Goal: Task Accomplishment & Management: Manage account settings

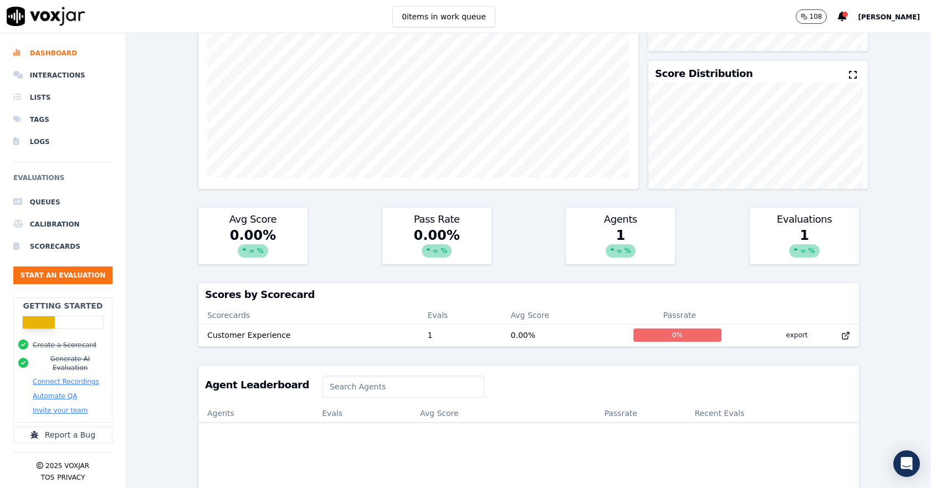
scroll to position [166, 0]
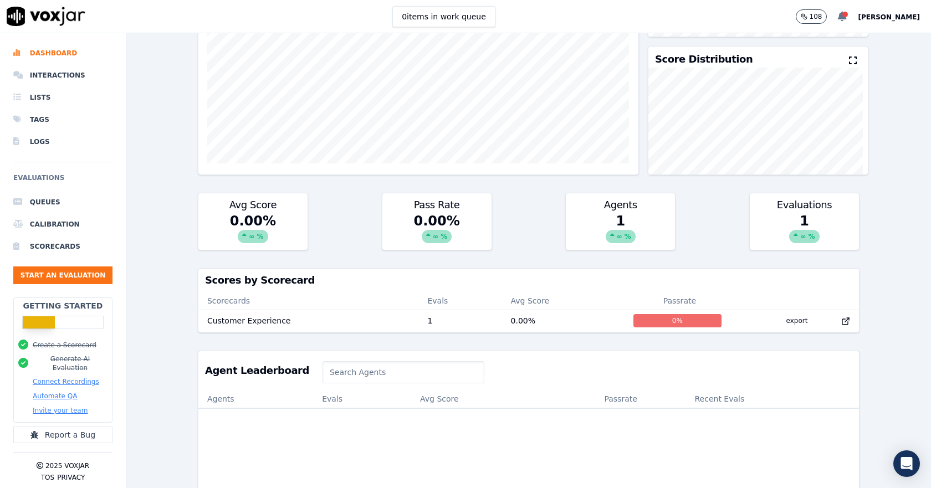
click at [838, 22] on icon at bounding box center [842, 17] width 9 height 10
click at [791, 34] on div "Your AI evaluation was completed" at bounding box center [790, 34] width 114 height 22
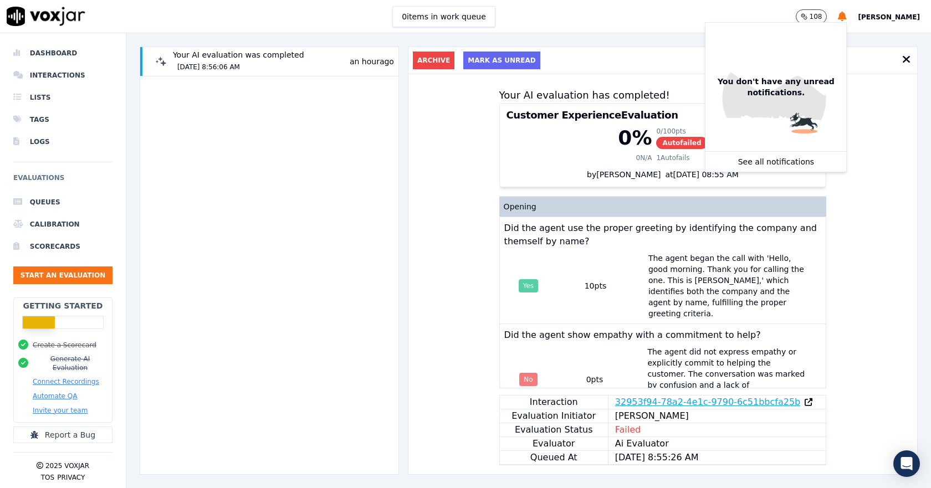
click at [728, 396] on link "32953f94-78a2-4e1c-9790-6c51bbcfa25b" at bounding box center [707, 402] width 185 height 13
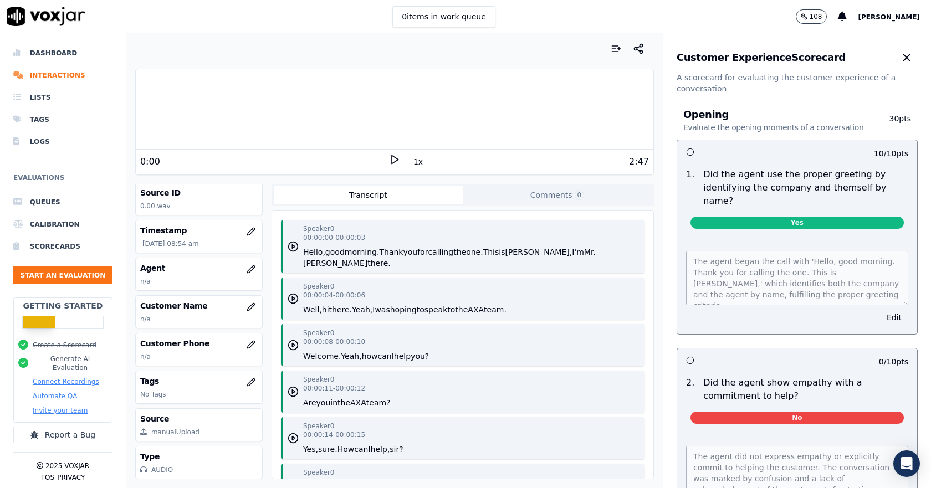
click at [858, 18] on span "[PERSON_NAME]" at bounding box center [889, 17] width 62 height 8
click at [855, 37] on div "Settings" at bounding box center [865, 37] width 119 height 18
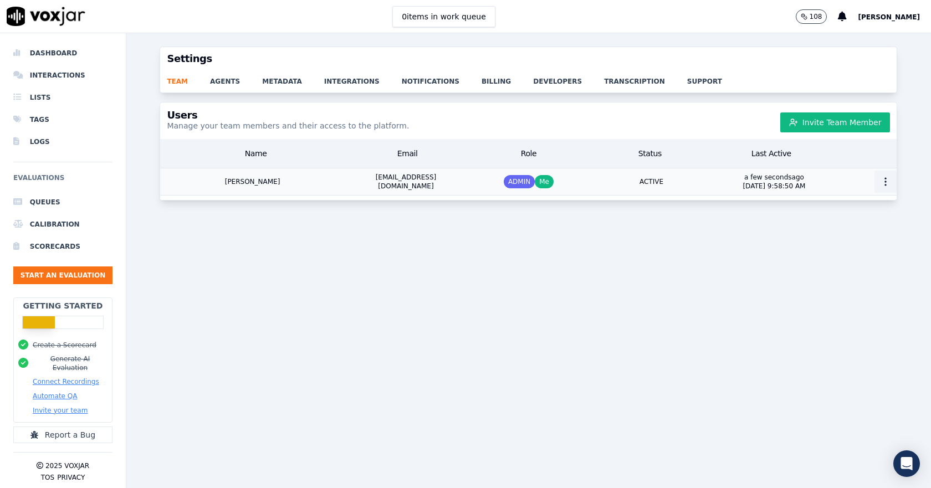
click at [880, 180] on icon "button" at bounding box center [885, 181] width 11 height 11
click at [862, 257] on div "Delete User" at bounding box center [865, 260] width 77 height 18
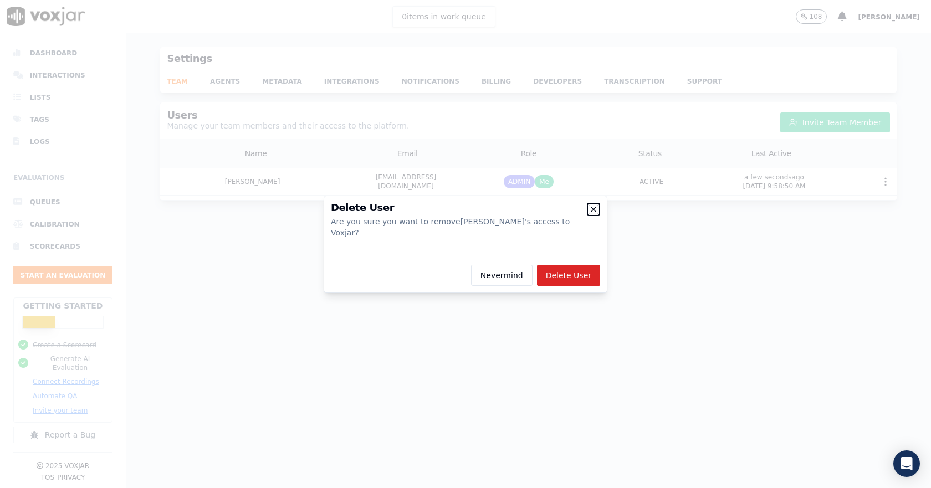
click at [595, 214] on icon "button" at bounding box center [593, 209] width 9 height 9
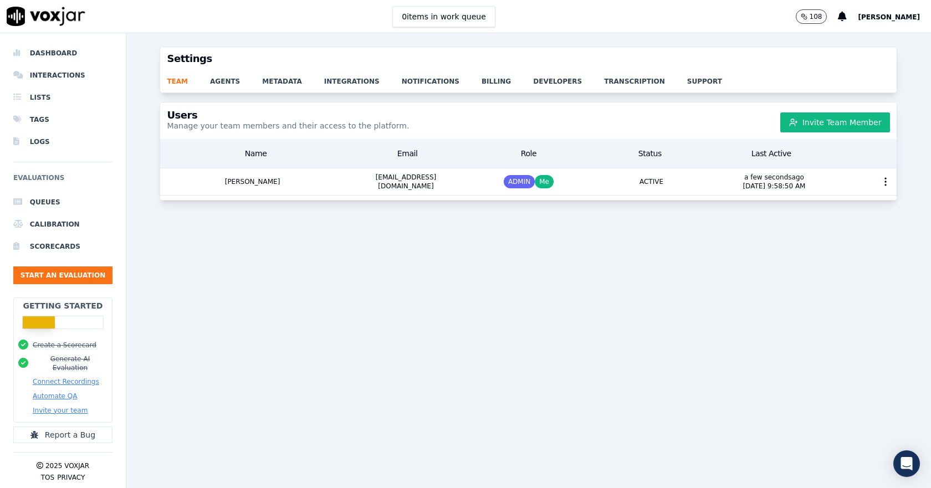
click at [879, 19] on span "Mohamed Mansour" at bounding box center [889, 17] width 62 height 8
click at [842, 34] on div "Settings" at bounding box center [865, 37] width 119 height 18
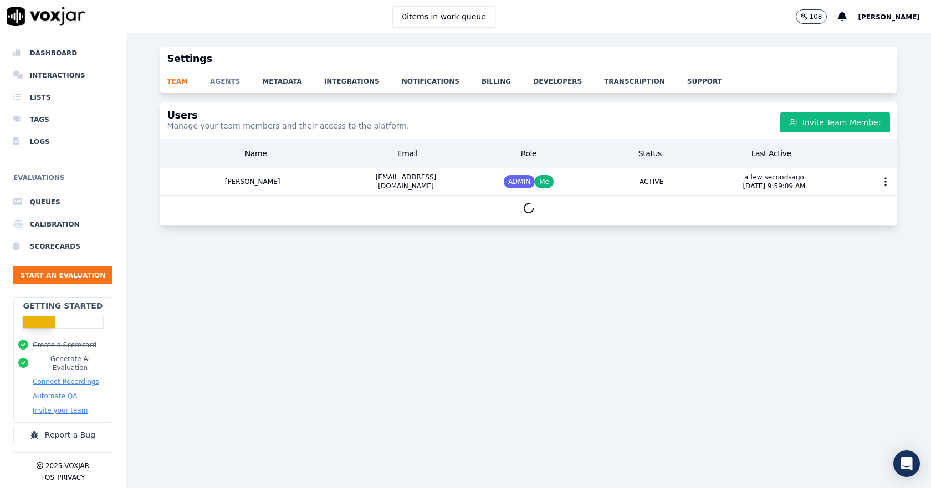
click at [230, 85] on link "agents" at bounding box center [236, 78] width 52 height 16
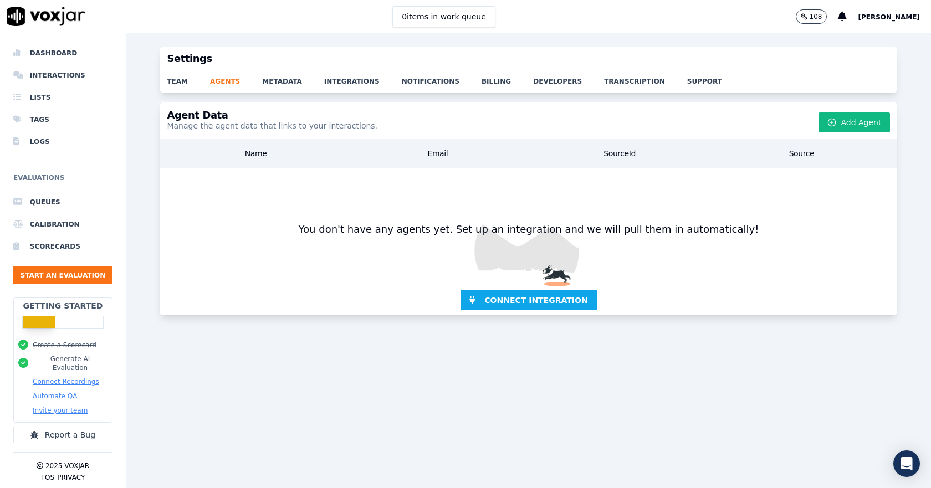
click at [292, 86] on div "team agents metadata integrations notifications billing developers transcriptio…" at bounding box center [528, 81] width 737 height 22
click at [269, 78] on link "metadata" at bounding box center [293, 78] width 62 height 16
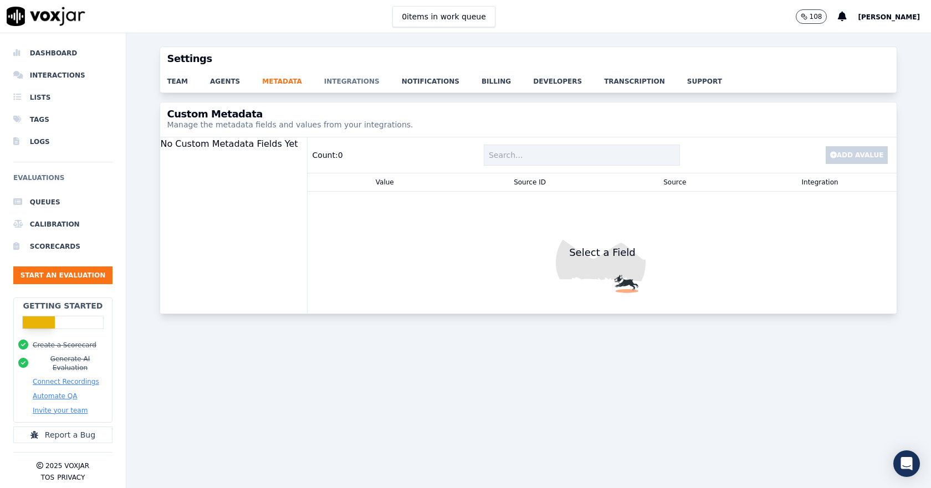
click at [343, 85] on link "integrations" at bounding box center [363, 78] width 78 height 16
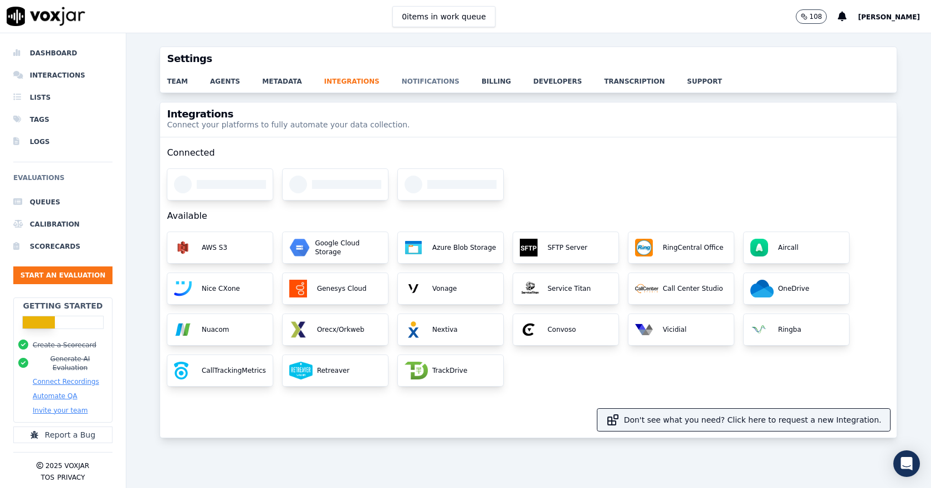
click at [402, 84] on link "notifications" at bounding box center [442, 78] width 80 height 16
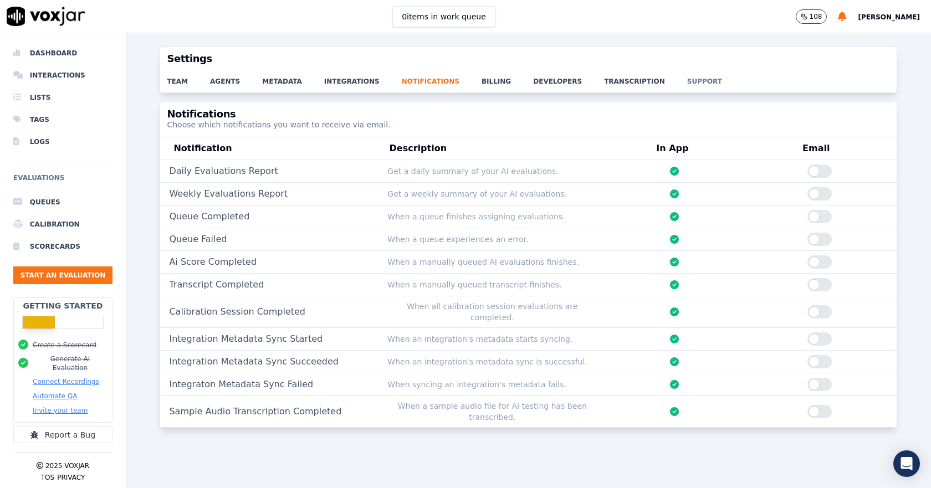
click at [687, 77] on link "support" at bounding box center [715, 78] width 57 height 16
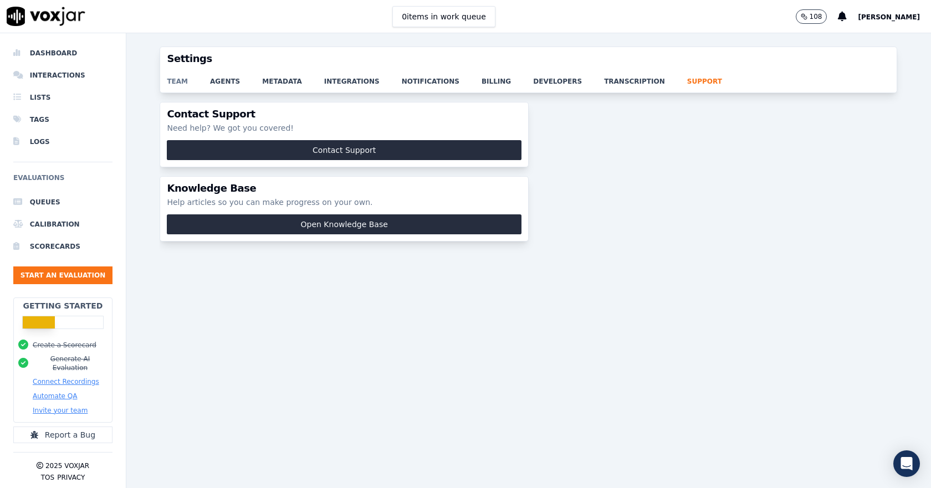
click at [172, 79] on link "team" at bounding box center [188, 78] width 43 height 16
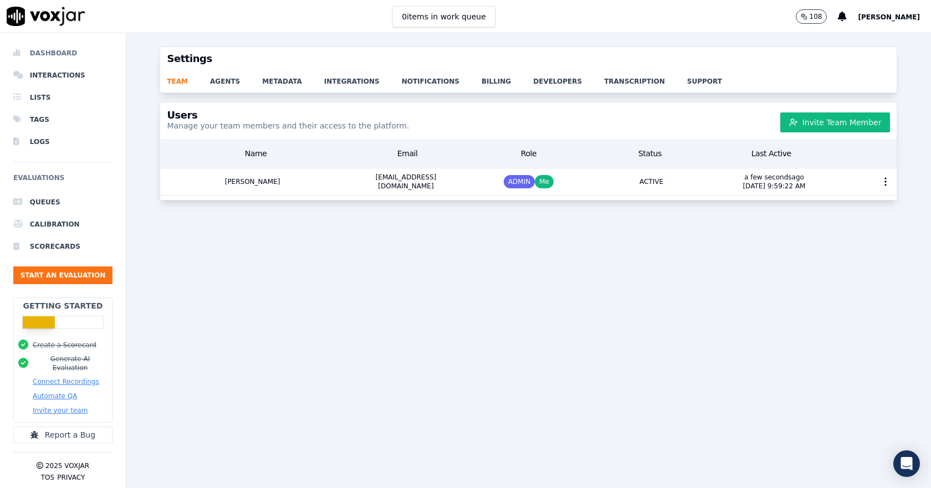
click at [58, 53] on li "Dashboard" at bounding box center [62, 53] width 99 height 22
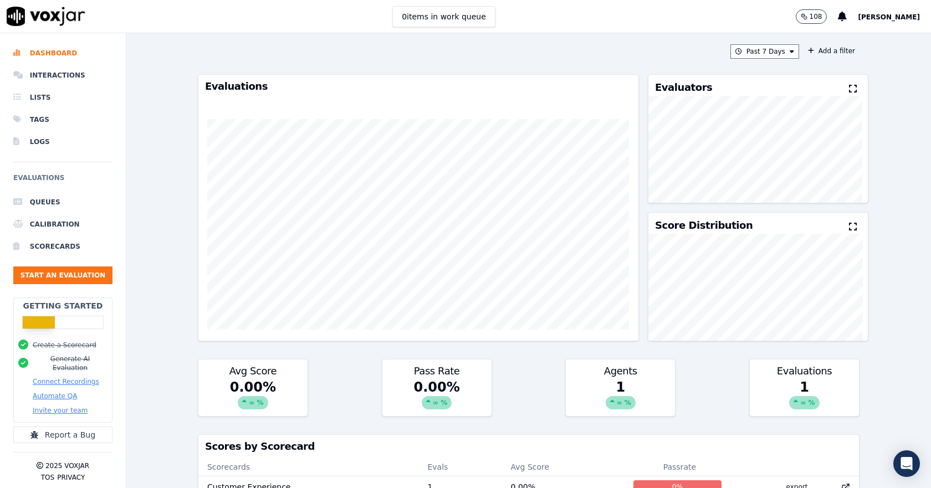
scroll to position [249, 0]
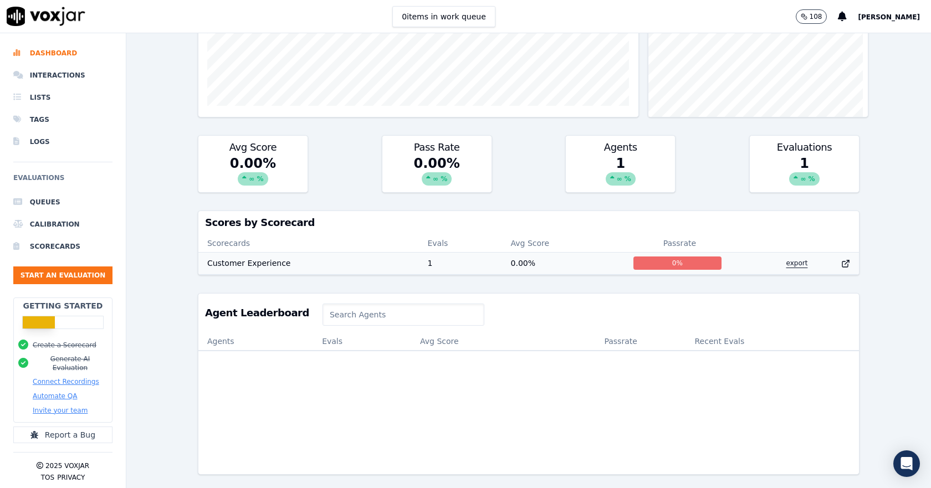
click at [777, 254] on button "export" at bounding box center [796, 263] width 39 height 18
click at [842, 259] on icon at bounding box center [846, 263] width 9 height 9
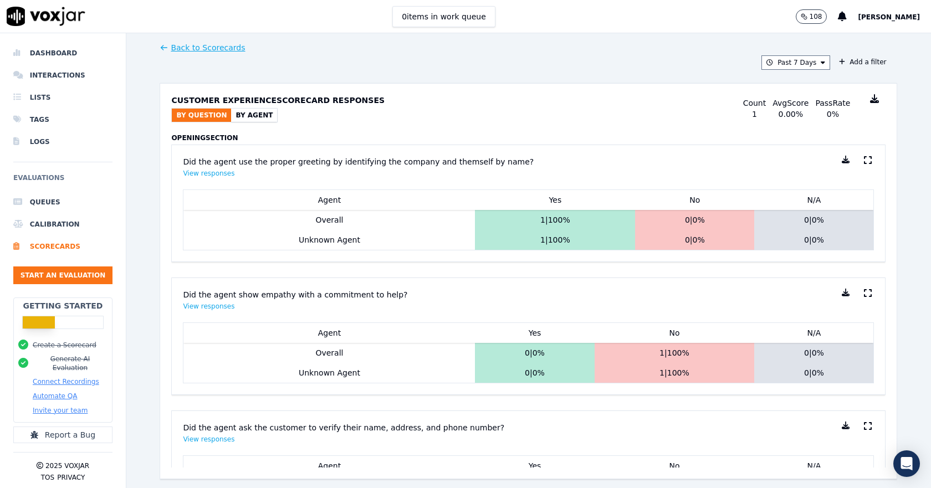
click at [870, 102] on icon at bounding box center [874, 98] width 9 height 9
click at [600, 78] on div "Back to Scorecards Past 7 Days Add a filter Customer Experience Scorecard Respo…" at bounding box center [529, 260] width 738 height 455
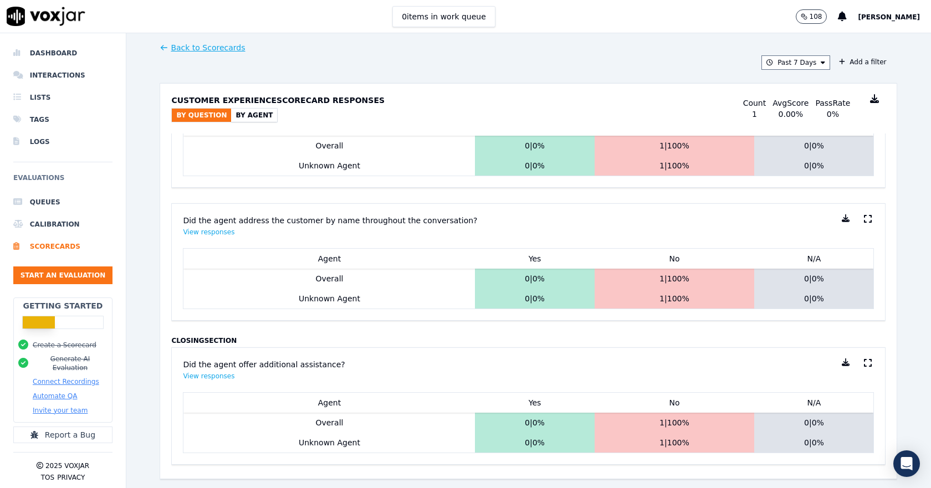
scroll to position [1141, 0]
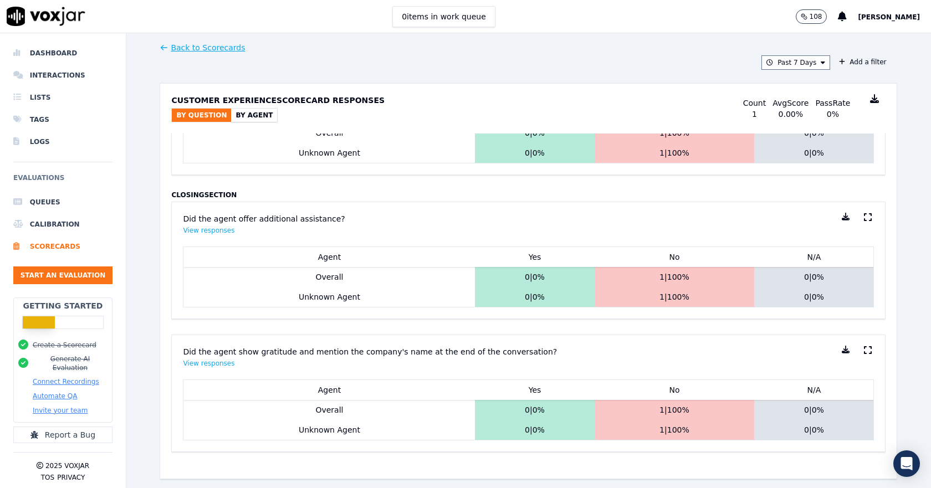
click at [890, 11] on button "Mohamed Mansour" at bounding box center [894, 16] width 73 height 13
click at [855, 39] on div "Settings" at bounding box center [865, 37] width 119 height 18
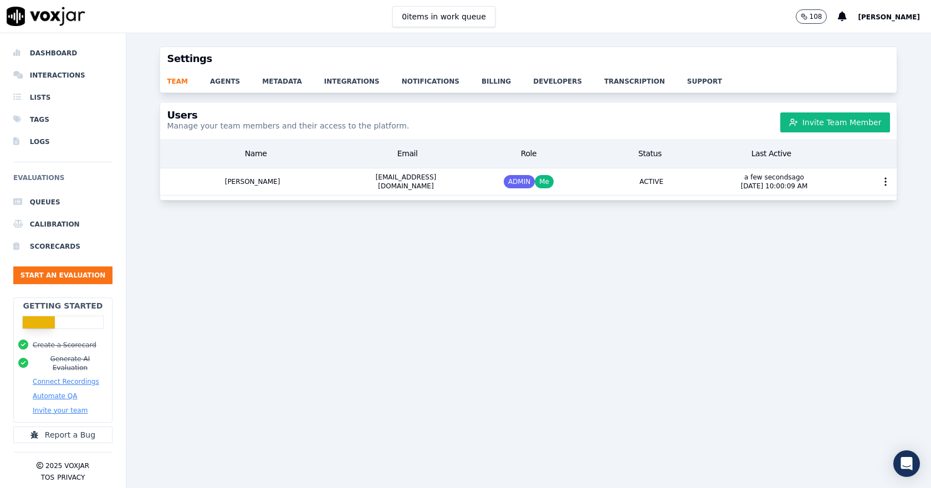
click at [879, 22] on button "Mohamed Mansour" at bounding box center [894, 16] width 73 height 13
click at [701, 101] on div "Settings team agents metadata integrations notifications billing developers tra…" at bounding box center [528, 260] width 805 height 455
click at [687, 81] on link "support" at bounding box center [715, 78] width 57 height 16
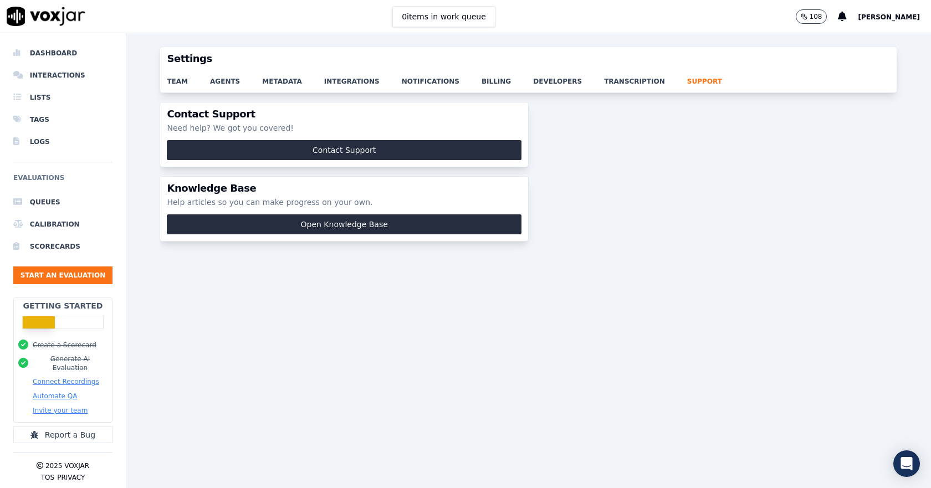
click at [164, 87] on div "team agents metadata integrations notifications billing developers transcriptio…" at bounding box center [528, 81] width 737 height 22
click at [181, 85] on link "team" at bounding box center [188, 78] width 43 height 16
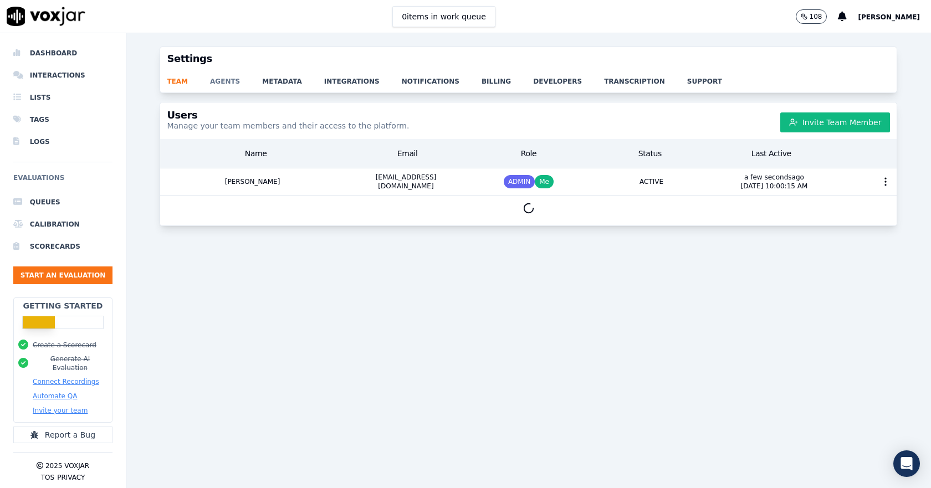
click at [220, 81] on link "agents" at bounding box center [236, 78] width 52 height 16
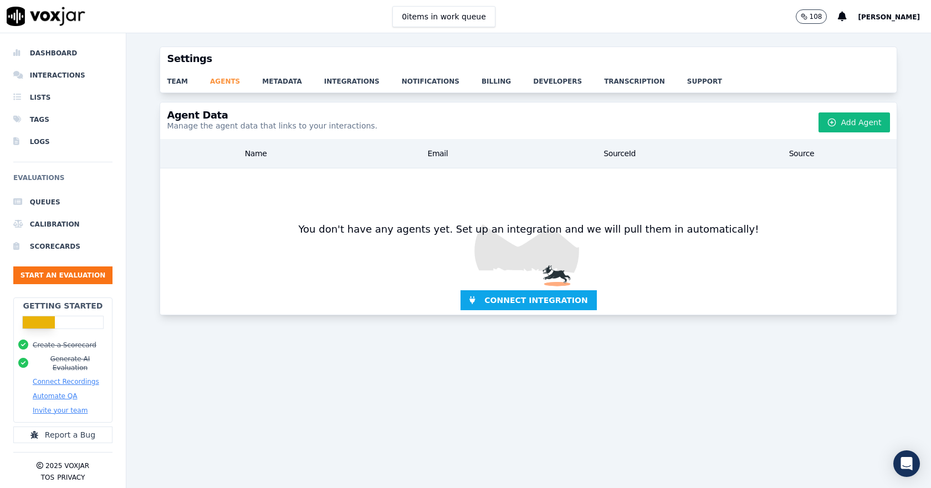
click at [248, 80] on link "agents" at bounding box center [236, 78] width 52 height 16
click at [278, 78] on link "metadata" at bounding box center [293, 78] width 62 height 16
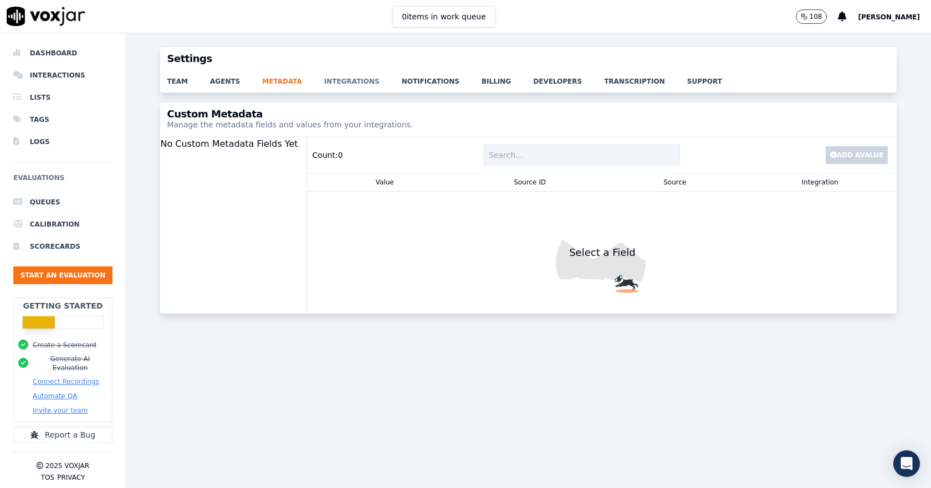
click at [331, 81] on link "integrations" at bounding box center [363, 78] width 78 height 16
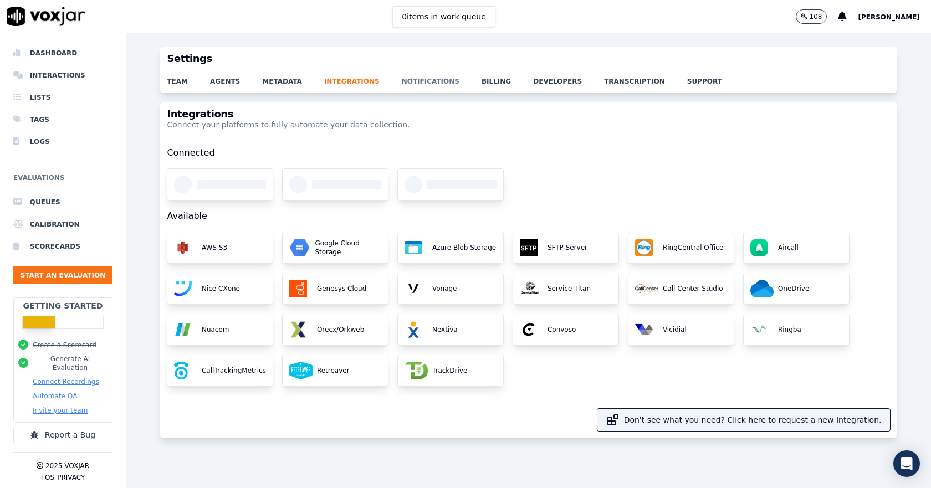
click at [404, 85] on link "notifications" at bounding box center [442, 78] width 80 height 16
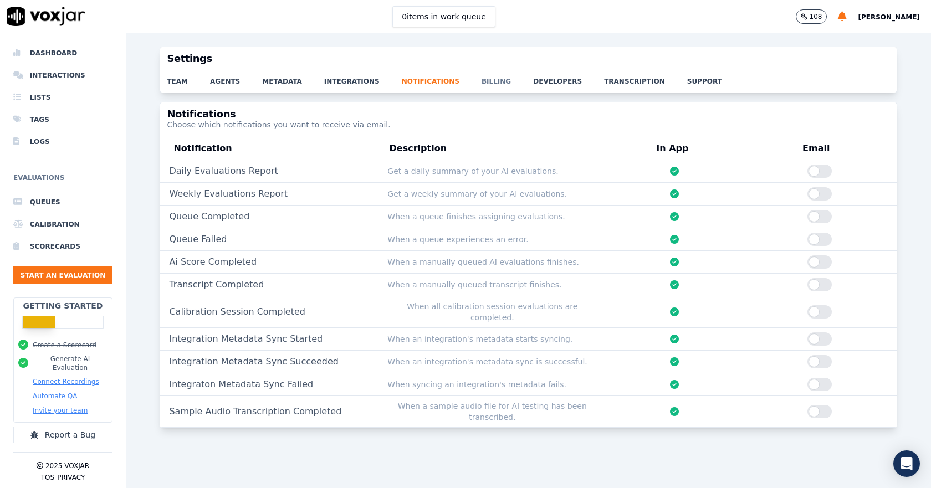
click at [482, 81] on link "billing" at bounding box center [508, 78] width 52 height 16
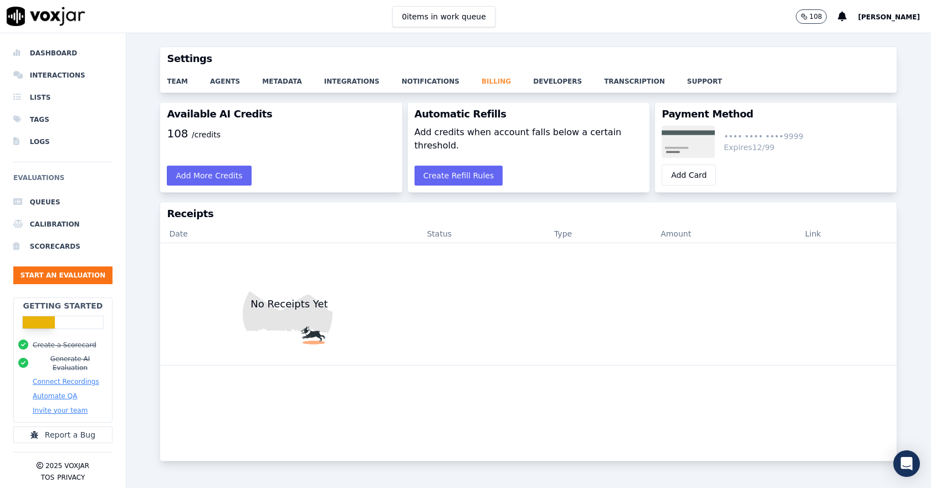
click at [500, 77] on link "billing" at bounding box center [508, 78] width 52 height 16
click at [536, 82] on link "developers" at bounding box center [568, 78] width 71 height 16
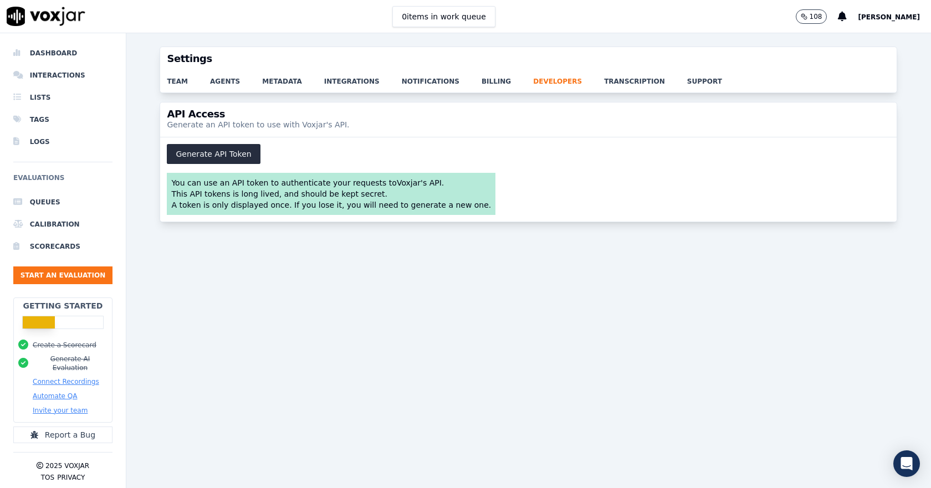
click at [849, 22] on div "108 Mohamed Mansour" at bounding box center [863, 16] width 135 height 33
click at [870, 13] on span "Mohamed Mansour" at bounding box center [889, 17] width 62 height 8
click at [864, 35] on div "Settings" at bounding box center [865, 37] width 119 height 18
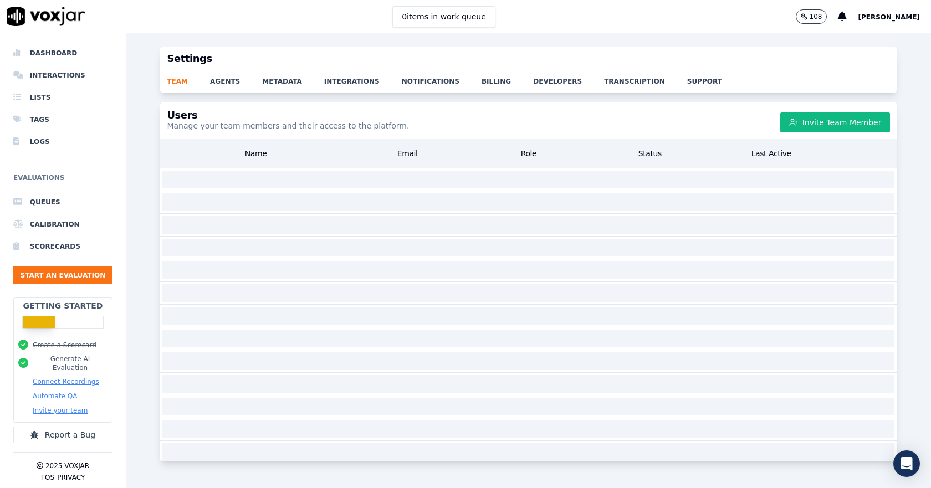
click at [868, 21] on span "Mohamed Mansour" at bounding box center [889, 17] width 62 height 8
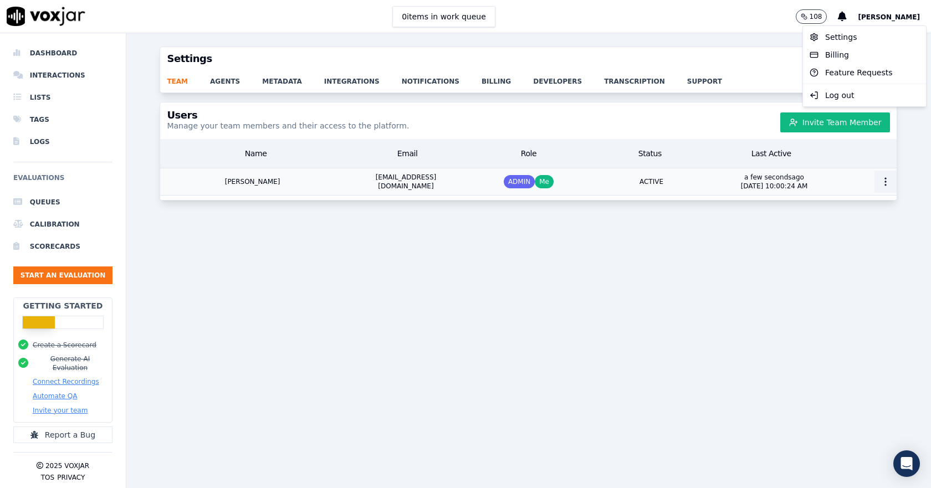
click at [880, 180] on icon "button" at bounding box center [885, 181] width 11 height 11
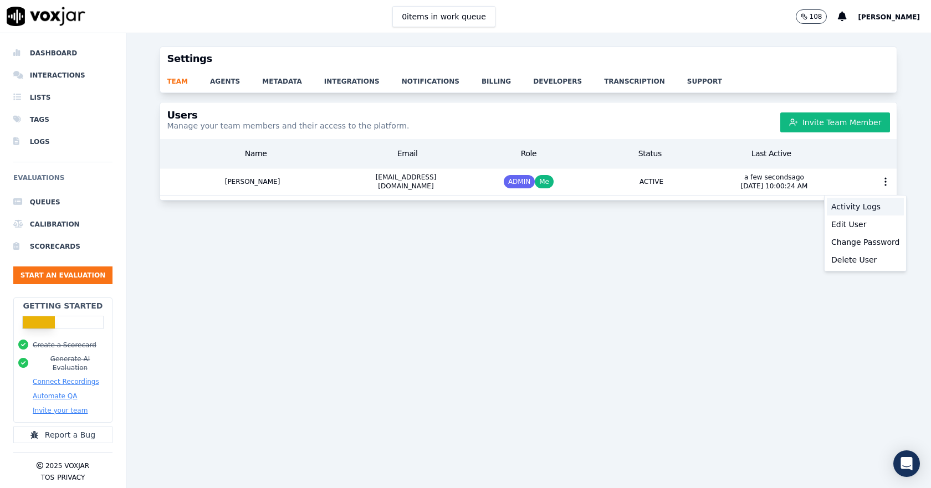
click at [868, 206] on div "Activity Logs" at bounding box center [865, 207] width 77 height 18
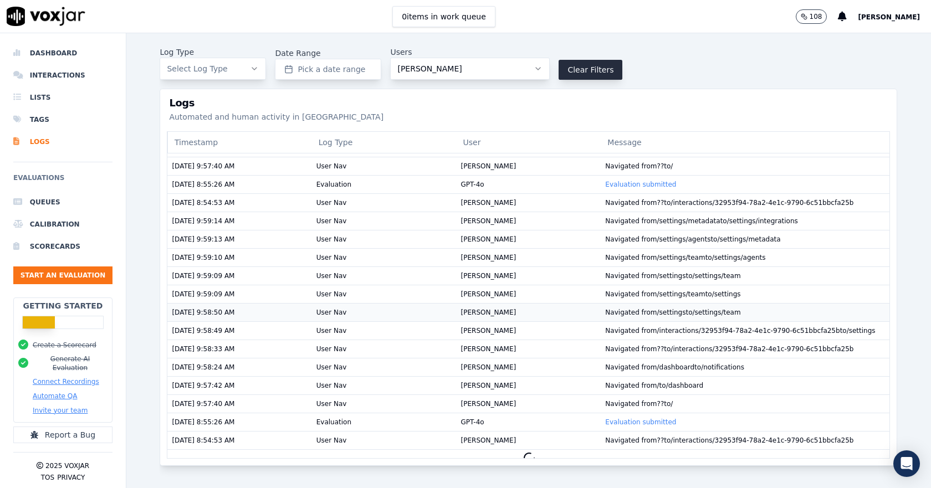
scroll to position [563, 0]
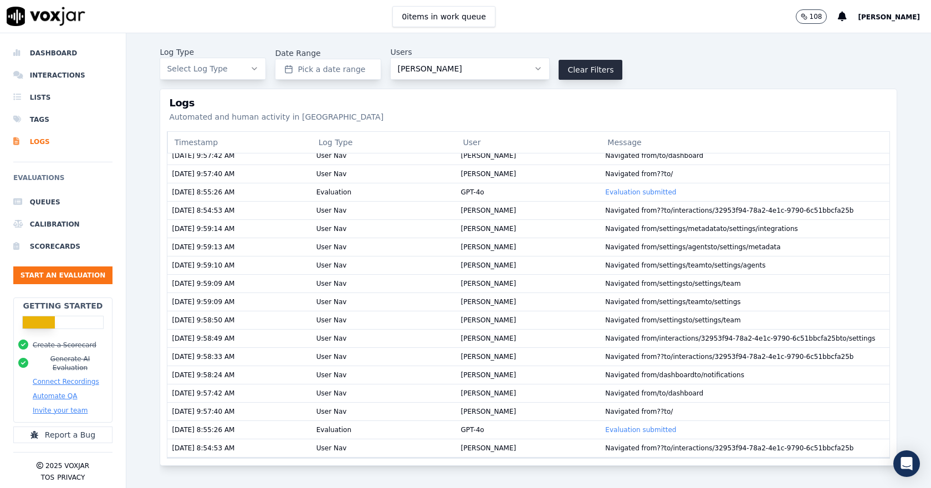
click at [542, 74] on button "[PERSON_NAME]" at bounding box center [470, 69] width 160 height 22
click at [684, 102] on h3 "Logs" at bounding box center [528, 103] width 719 height 10
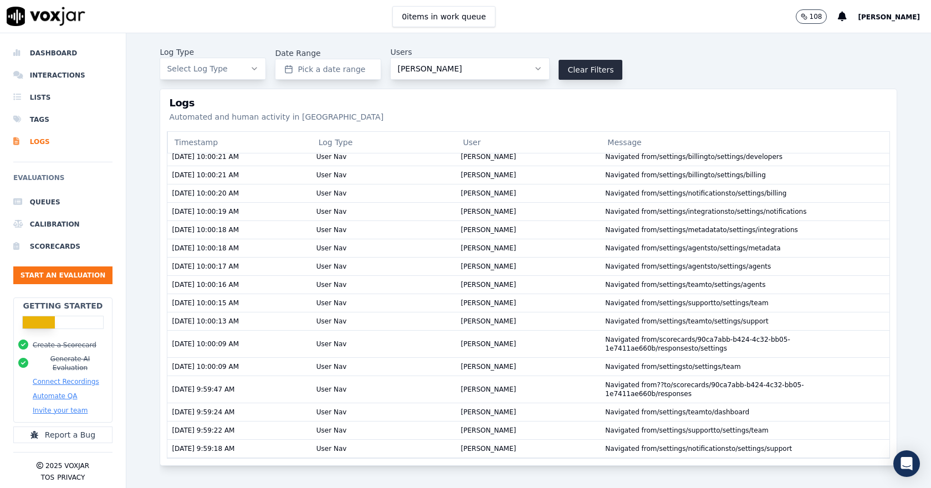
scroll to position [0, 0]
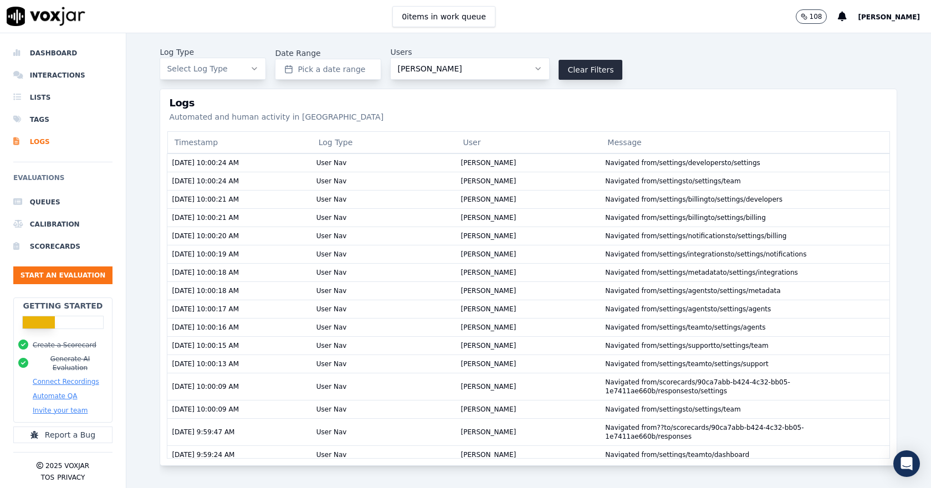
click at [876, 21] on span "Mohamed Mansour" at bounding box center [889, 17] width 62 height 8
click at [858, 40] on div "Settings" at bounding box center [865, 37] width 119 height 18
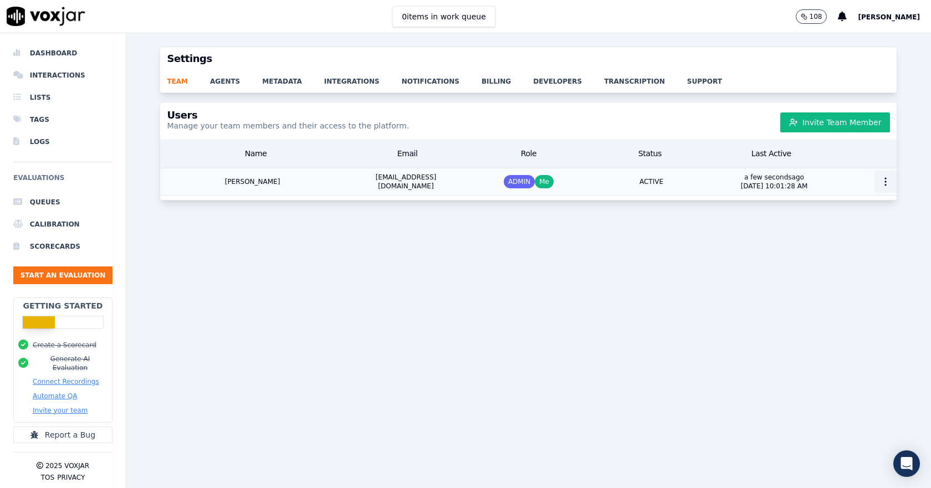
click at [880, 180] on icon "button" at bounding box center [885, 181] width 11 height 11
click at [858, 261] on div "Delete User" at bounding box center [865, 260] width 77 height 18
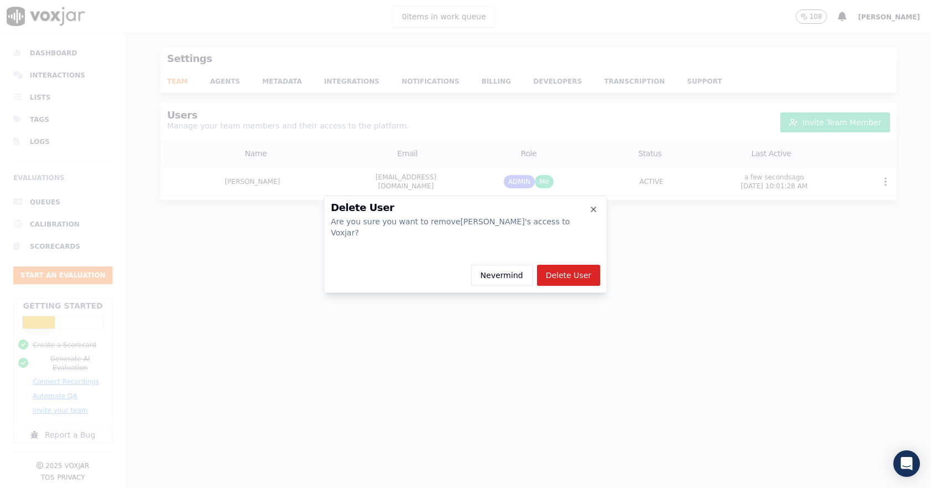
click at [554, 252] on div "Delete User Are you sure you want to remove Mohamed 's access to Voxjar? Neverm…" at bounding box center [466, 245] width 284 height 98
click at [563, 266] on button "Delete User" at bounding box center [568, 275] width 63 height 21
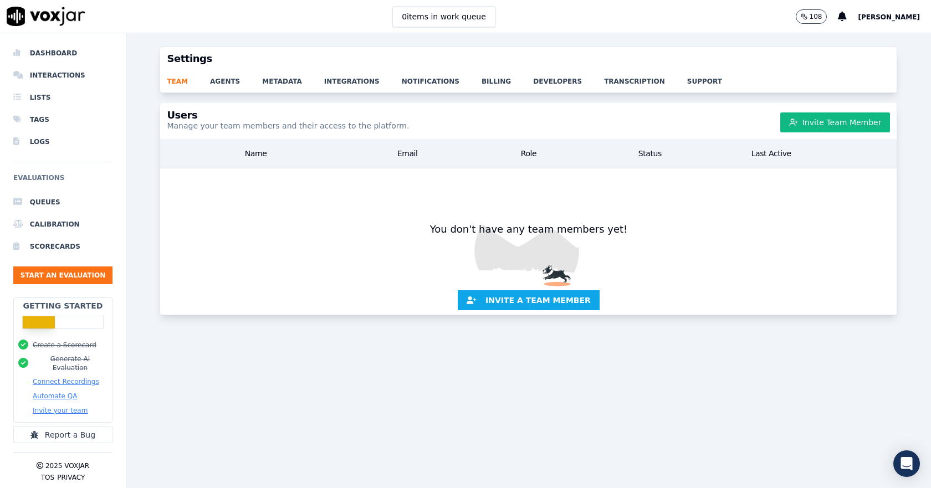
click at [700, 364] on div "Users Manage your team members and their access to the platform. Invite Team Me…" at bounding box center [528, 288] width 805 height 373
click at [426, 399] on div "Users Manage your team members and their access to the platform. Invite Team Me…" at bounding box center [528, 288] width 805 height 373
click at [309, 125] on p "Manage your team members and their access to the platform." at bounding box center [288, 125] width 242 height 11
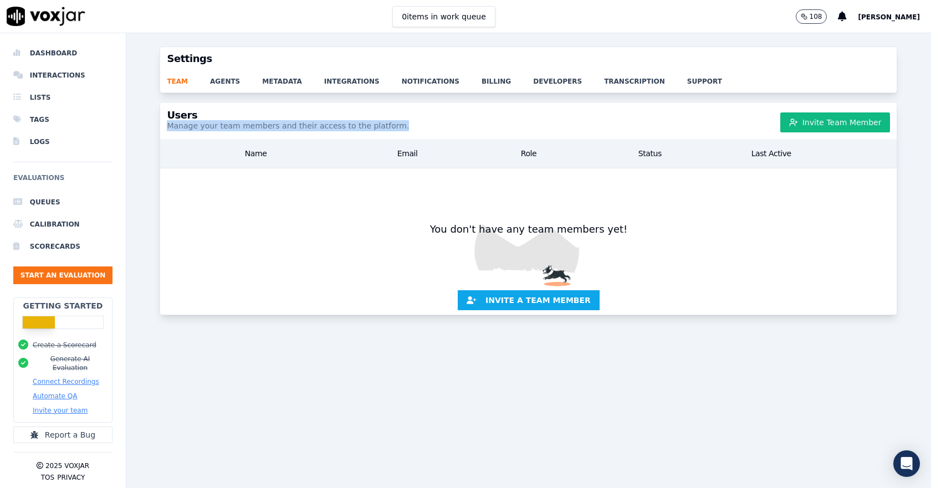
click at [309, 233] on img at bounding box center [528, 240] width 737 height 142
click at [268, 262] on img at bounding box center [528, 240] width 737 height 142
click at [341, 158] on div "Name" at bounding box center [256, 154] width 182 height 20
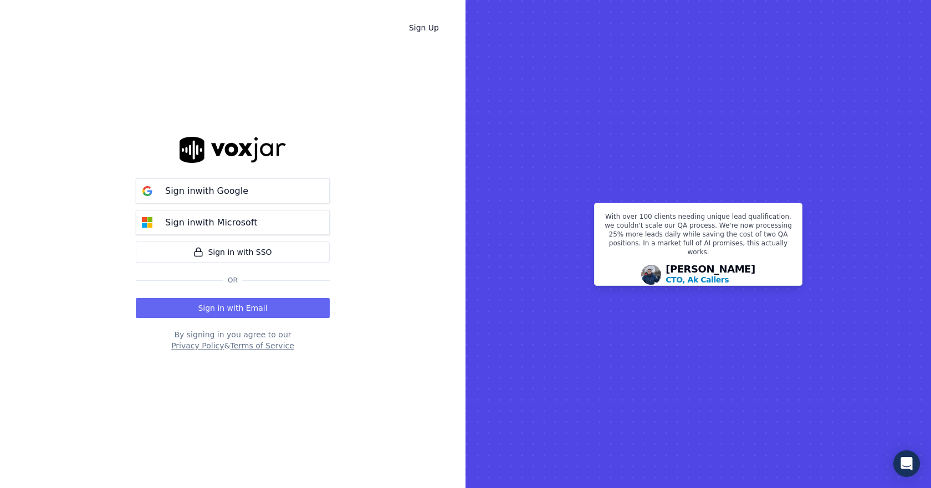
click at [544, 209] on rect at bounding box center [699, 244] width 466 height 488
